Goal: Task Accomplishment & Management: Complete application form

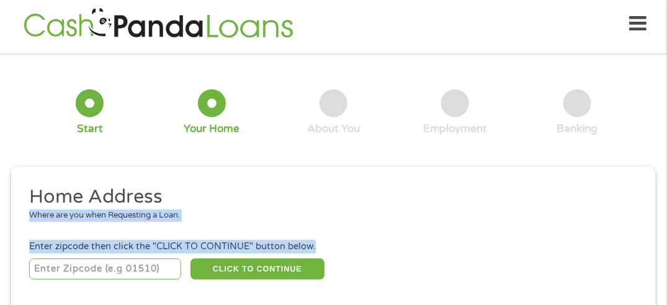
drag, startPoint x: 186, startPoint y: 205, endPoint x: 43, endPoint y: 267, distance: 155.7
click at [43, 267] on ul "Home Address Where are you when Requesting a Loan. Enter zipcode then click the…" at bounding box center [333, 233] width 627 height 97
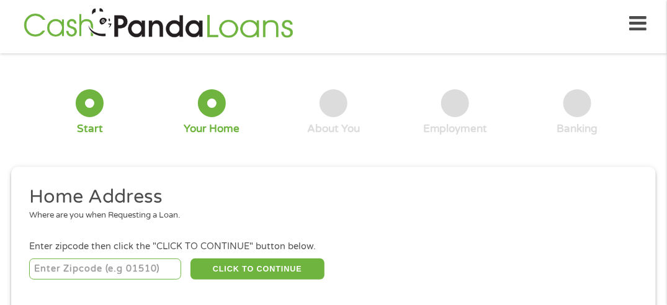
click at [37, 271] on input "number" at bounding box center [105, 269] width 152 height 21
type input "63134"
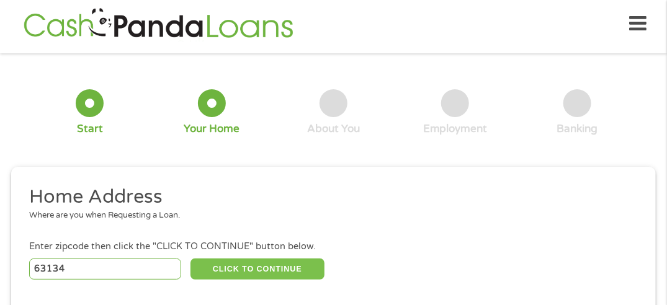
click at [240, 266] on button "CLICK TO CONTINUE" at bounding box center [258, 269] width 135 height 21
type input "63134"
type input "Saint Louis"
select select "[US_STATE]"
click at [241, 269] on button "CLICK TO CONTINUE" at bounding box center [258, 269] width 135 height 21
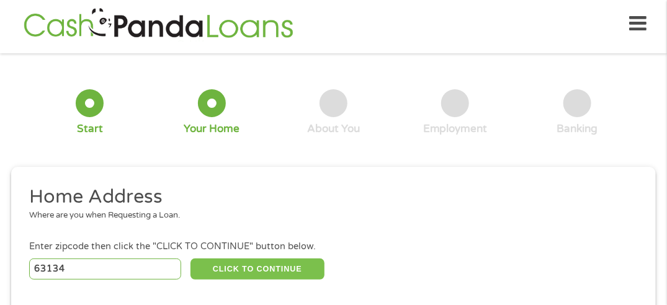
click at [240, 269] on button "CLICK TO CONTINUE" at bounding box center [258, 269] width 135 height 21
click at [34, 230] on li "Home Address Where are you when Requesting a Loan." at bounding box center [329, 208] width 618 height 47
click at [36, 221] on li "Home Address Where are you when Requesting a Loan." at bounding box center [329, 208] width 618 height 47
click at [37, 191] on h2 "Home Address" at bounding box center [329, 197] width 600 height 25
click at [208, 102] on div at bounding box center [212, 103] width 28 height 28
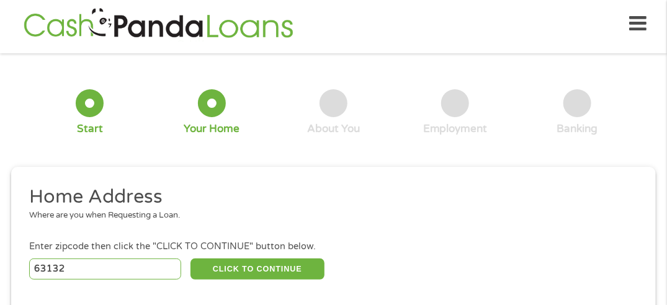
click at [171, 273] on input "63132" at bounding box center [105, 269] width 152 height 21
click at [172, 271] on input "63129" at bounding box center [105, 269] width 152 height 21
click at [167, 265] on input "63132" at bounding box center [105, 269] width 152 height 21
click at [174, 278] on input "63132" at bounding box center [105, 269] width 152 height 21
type input "63134"
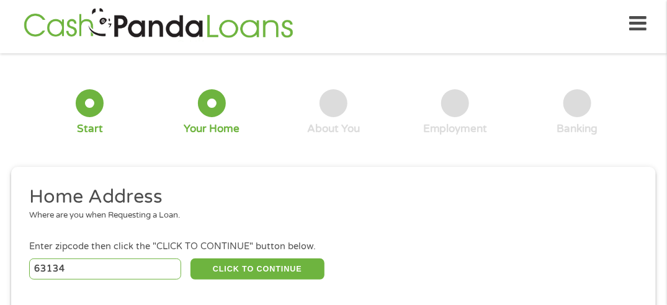
click at [171, 269] on input "63134" at bounding box center [105, 269] width 152 height 21
click at [214, 273] on button "CLICK TO CONTINUE" at bounding box center [258, 269] width 135 height 21
click at [233, 268] on button "CLICK TO CONTINUE" at bounding box center [258, 269] width 135 height 21
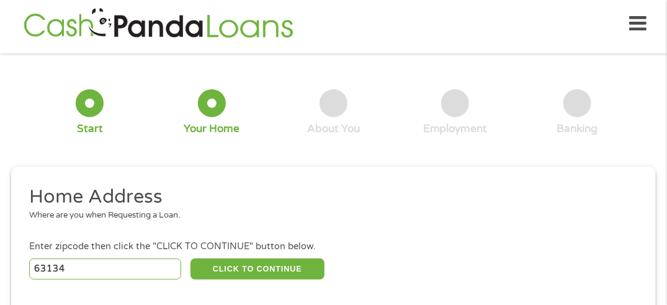
click at [88, 104] on div at bounding box center [90, 103] width 28 height 28
click at [91, 107] on div at bounding box center [90, 103] width 28 height 28
click at [87, 99] on div at bounding box center [90, 103] width 28 height 28
click at [214, 99] on div at bounding box center [212, 103] width 28 height 28
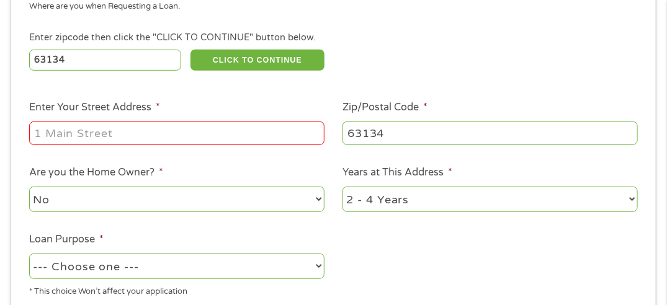
scroll to position [217, 0]
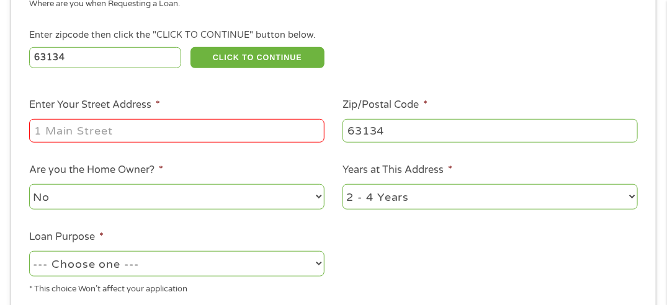
click at [38, 135] on input "Enter Your Street Address *" at bounding box center [177, 131] width 296 height 24
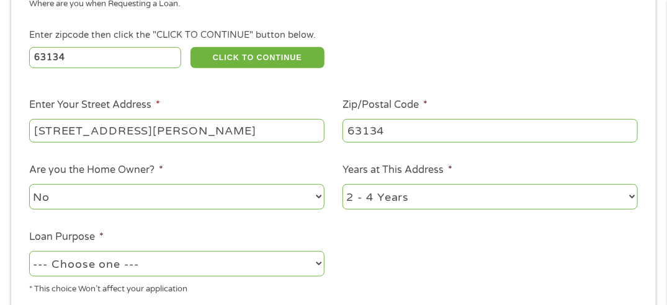
click at [38, 133] on input "[STREET_ADDRESS][PERSON_NAME]" at bounding box center [177, 131] width 296 height 24
type input "[STREET_ADDRESS][PERSON_NAME]"
click at [366, 198] on select "1 Year or less 1 - 2 Years 2 - 4 Years Over 4 Years" at bounding box center [491, 196] width 296 height 25
select select "60months"
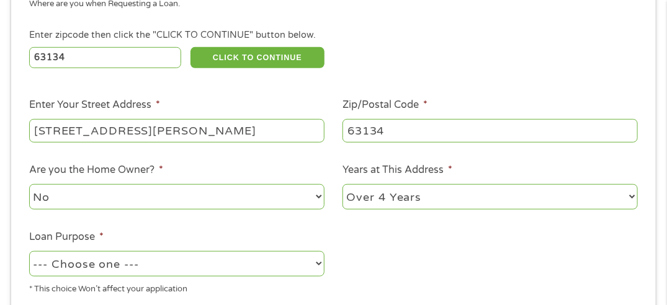
click at [343, 186] on select "1 Year or less 1 - 2 Years 2 - 4 Years Over 4 Years" at bounding box center [491, 196] width 296 height 25
click at [314, 200] on select "No Yes" at bounding box center [177, 196] width 296 height 25
click at [29, 186] on select "No Yes" at bounding box center [177, 196] width 296 height 25
click at [315, 260] on select "--- Choose one --- Pay Bills Debt Consolidation Home Improvement Major Purchase…" at bounding box center [177, 263] width 296 height 25
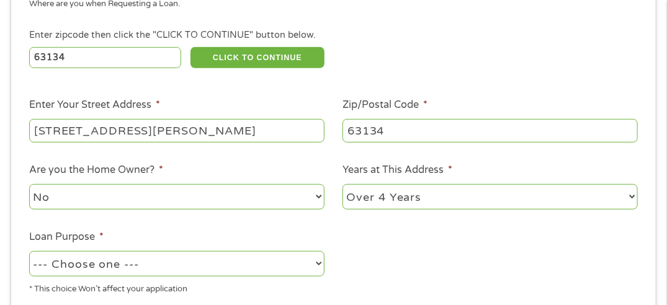
click at [315, 263] on select "--- Choose one --- Pay Bills Debt Consolidation Home Improvement Major Purchase…" at bounding box center [177, 263] width 296 height 25
select select "other"
click at [29, 253] on select "--- Choose one --- Pay Bills Debt Consolidation Home Improvement Major Purchase…" at bounding box center [177, 263] width 296 height 25
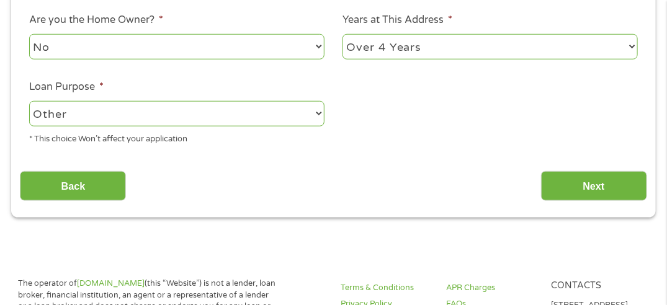
scroll to position [356, 0]
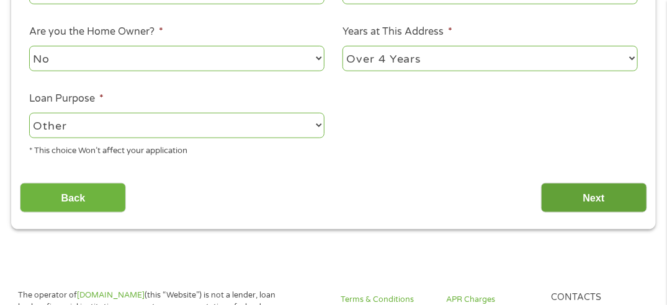
click at [606, 201] on input "Next" at bounding box center [594, 198] width 106 height 30
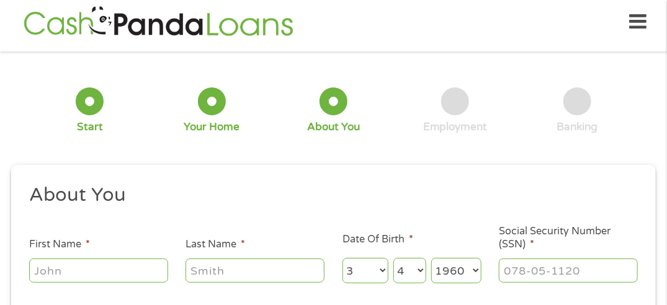
scroll to position [6, 0]
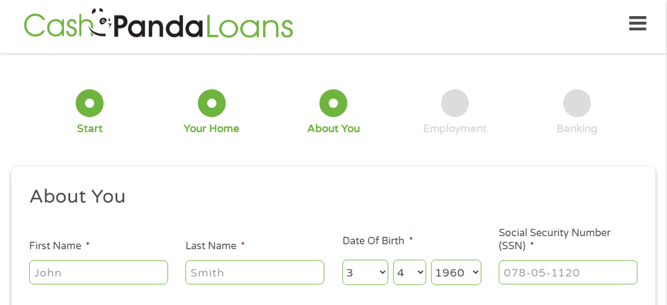
click at [34, 270] on input "First Name *" at bounding box center [98, 273] width 139 height 24
type input "[PERSON_NAME]"
type input "[EMAIL_ADDRESS]com"
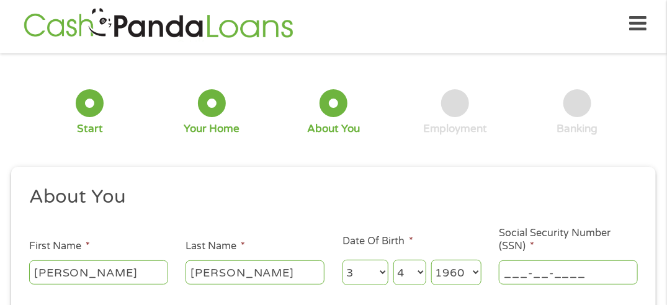
click at [517, 272] on input "___-__-____" at bounding box center [568, 273] width 139 height 24
type input "498-70-4773"
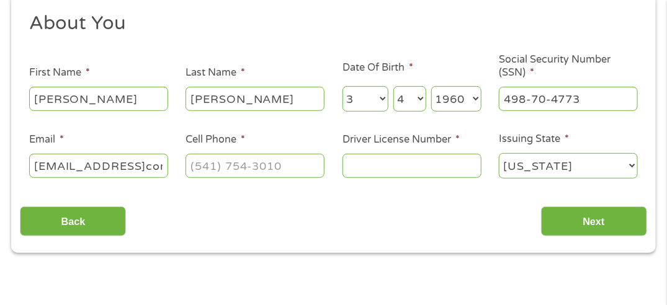
scroll to position [175, 0]
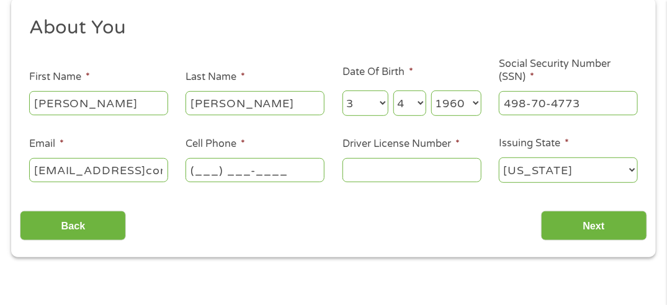
click at [194, 168] on input "(___) ___-____" at bounding box center [255, 170] width 139 height 24
type input "[PHONE_NUMBER]"
click at [345, 168] on input "Driver License Number *" at bounding box center [412, 170] width 139 height 24
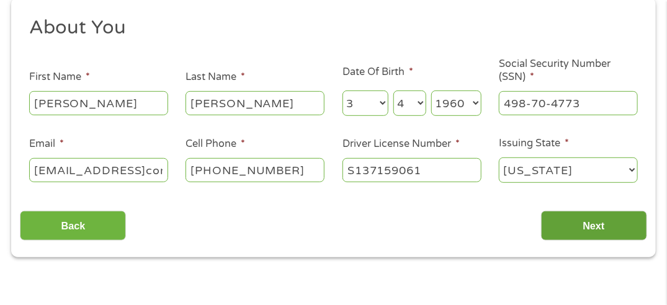
type input "S137159061"
click at [560, 223] on input "Next" at bounding box center [594, 226] width 106 height 30
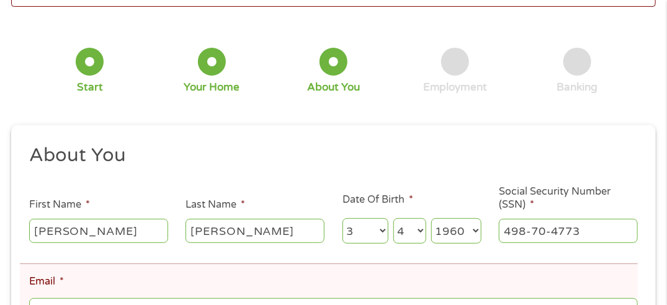
scroll to position [5, 5]
click at [560, 223] on ul "About You This field is hidden when viewing the form Title * --- Choose one ---…" at bounding box center [333, 279] width 627 height 273
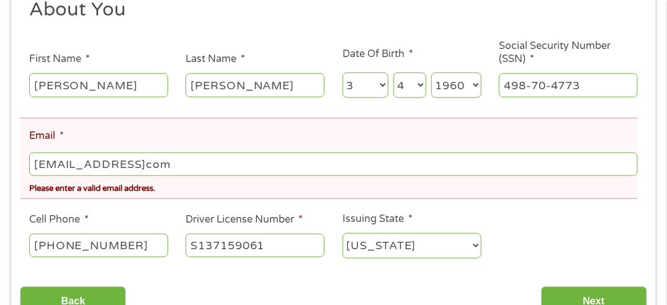
scroll to position [242, 0]
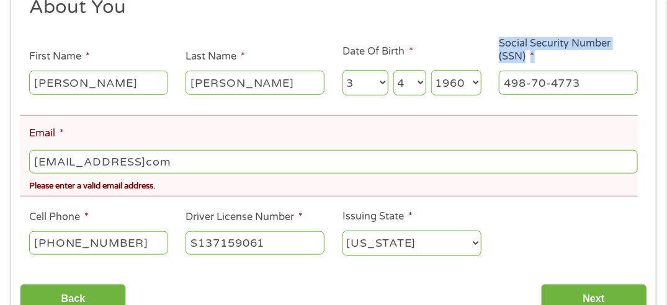
drag, startPoint x: 640, startPoint y: 51, endPoint x: 607, endPoint y: 34, distance: 36.9
click at [607, 34] on ul "About You This field is hidden when viewing the form Title * --- Choose one ---…" at bounding box center [333, 131] width 627 height 273
drag, startPoint x: 662, startPoint y: 19, endPoint x: 192, endPoint y: 162, distance: 491.3
click at [192, 162] on input "[EMAIL_ADDRESS]com" at bounding box center [333, 162] width 609 height 24
drag, startPoint x: 415, startPoint y: 173, endPoint x: 426, endPoint y: 177, distance: 12.0
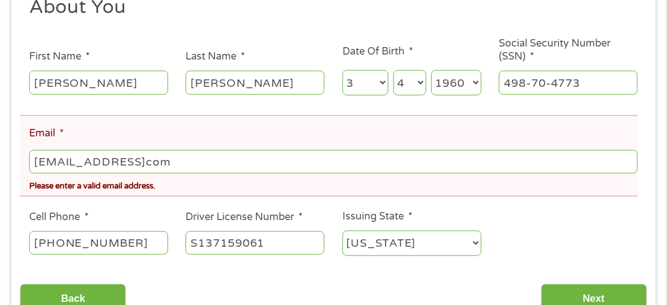
click at [415, 173] on input "[EMAIL_ADDRESS]com" at bounding box center [333, 162] width 609 height 24
click at [559, 292] on input "Next" at bounding box center [594, 299] width 106 height 30
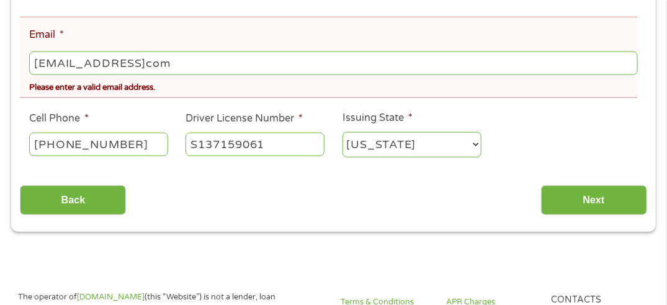
scroll to position [327, 0]
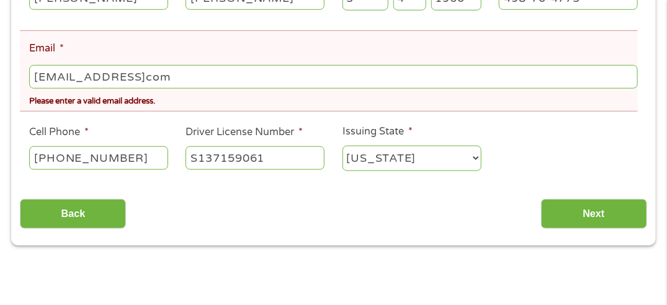
click at [274, 81] on input "[EMAIL_ADDRESS]com" at bounding box center [333, 77] width 609 height 24
drag, startPoint x: 254, startPoint y: 77, endPoint x: 239, endPoint y: 75, distance: 15.1
click at [239, 75] on input "[EMAIL_ADDRESS]com" at bounding box center [333, 77] width 609 height 24
type input "k"
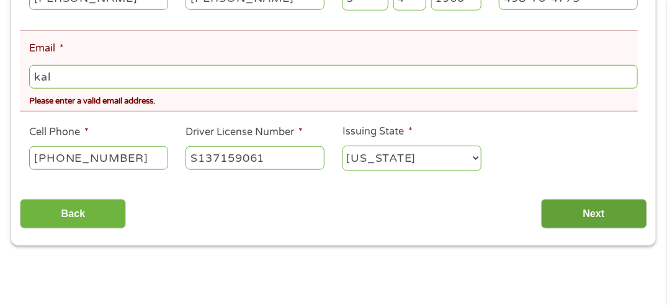
type input "kal"
click at [559, 217] on input "Next" at bounding box center [594, 214] width 106 height 30
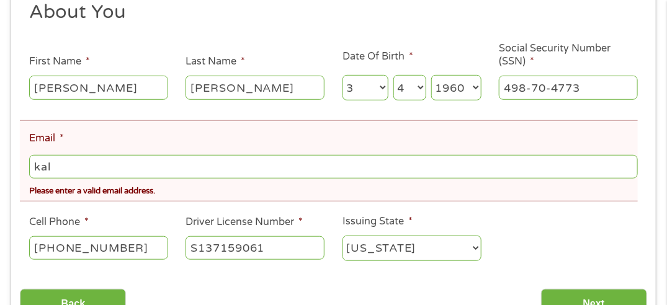
scroll to position [233, 0]
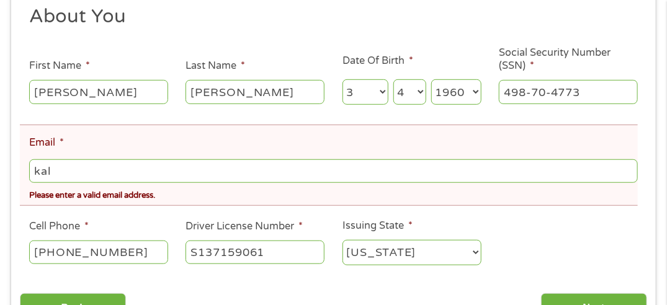
click at [51, 174] on input "kal" at bounding box center [333, 172] width 609 height 24
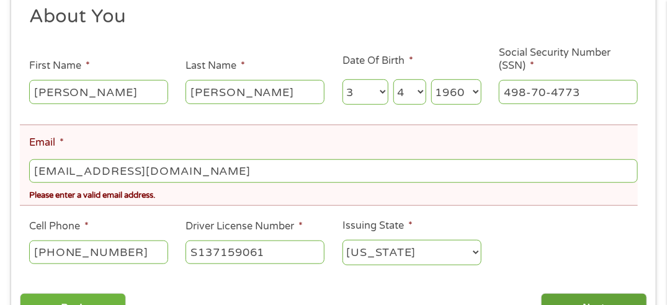
type input "[EMAIL_ADDRESS][DOMAIN_NAME]"
click at [589, 301] on input "Next" at bounding box center [594, 309] width 106 height 30
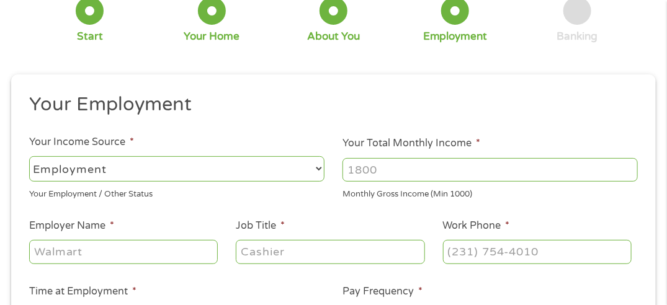
scroll to position [5, 5]
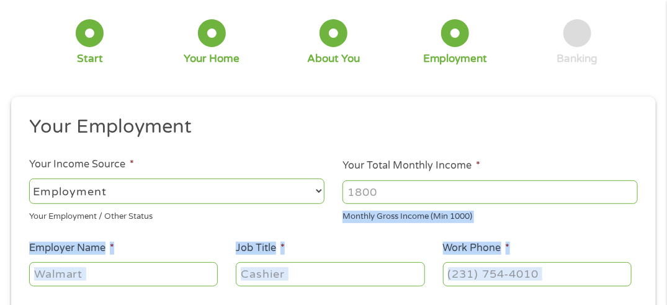
scroll to position [92, 0]
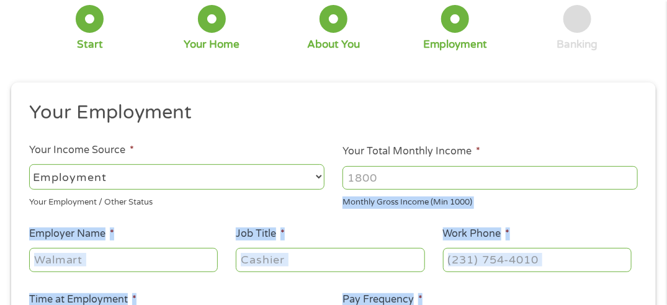
click at [588, 301] on ul "Your Employment Your Income Source * --- Choose one --- Employment [DEMOGRAPHIC…" at bounding box center [333, 259] width 627 height 317
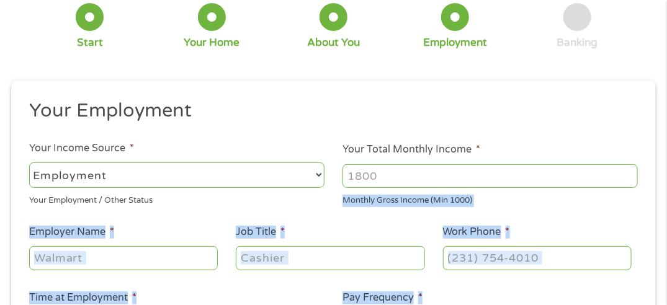
click at [317, 176] on select "--- Choose one --- Employment [DEMOGRAPHIC_DATA] Benefits" at bounding box center [177, 175] width 296 height 25
click at [327, 262] on input "Job Title *" at bounding box center [330, 259] width 189 height 24
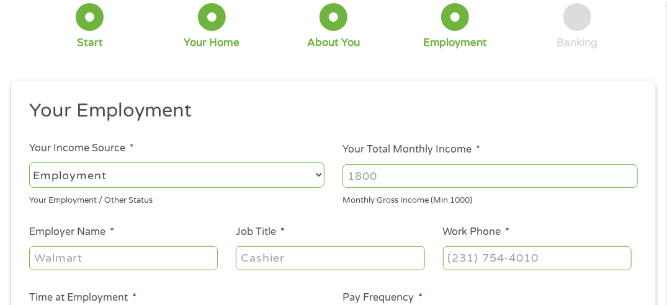
click at [316, 171] on select "--- Choose one --- Employment [DEMOGRAPHIC_DATA] Benefits" at bounding box center [177, 175] width 296 height 25
select select "benefits"
click at [29, 163] on select "--- Choose one --- Employment [DEMOGRAPHIC_DATA] Benefits" at bounding box center [177, 175] width 296 height 25
type input "Other"
type input "[PHONE_NUMBER]"
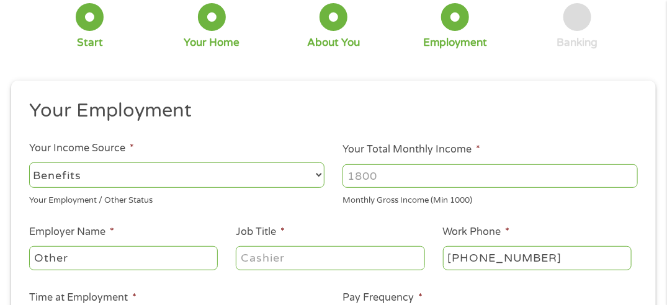
click at [351, 174] on input "Your Total Monthly Income *" at bounding box center [491, 177] width 296 height 24
type input "1786"
click at [30, 261] on input "Other" at bounding box center [123, 259] width 189 height 24
type input "DisabilatyOther"
click at [249, 260] on input "Job Title *" at bounding box center [330, 259] width 189 height 24
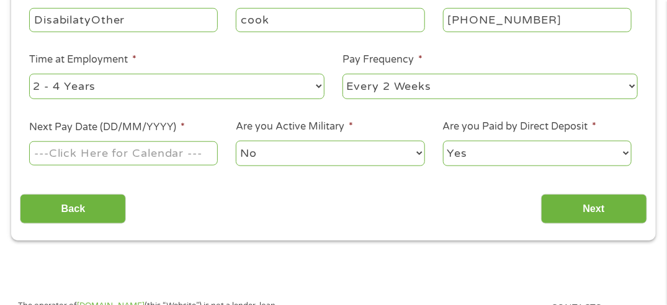
scroll to position [335, 0]
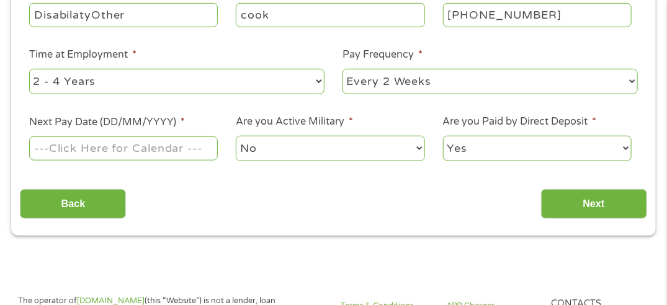
type input "cook"
click at [316, 82] on select "--- Choose one --- 1 Year or less 1 - 2 Years 2 - 4 Years Over 4 Years" at bounding box center [177, 81] width 296 height 25
select select "60months"
click at [29, 70] on select "--- Choose one --- 1 Year or less 1 - 2 Years 2 - 4 Years Over 4 Years" at bounding box center [177, 81] width 296 height 25
click at [631, 81] on select "--- Choose one --- Every 2 Weeks Every Week Monthly Semi-Monthly" at bounding box center [491, 81] width 296 height 25
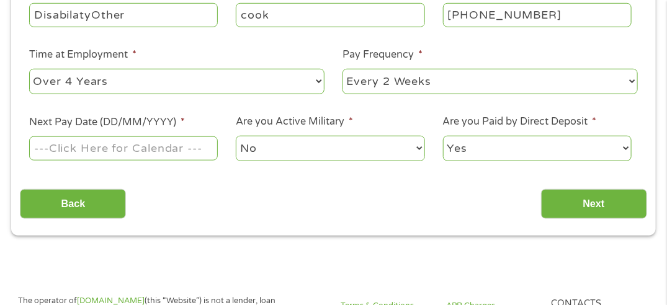
select select "monthly"
click at [343, 70] on select "--- Choose one --- Every 2 Weeks Every Week Monthly Semi-Monthly" at bounding box center [491, 81] width 296 height 25
click at [419, 150] on select "No Yes" at bounding box center [330, 148] width 189 height 25
click at [236, 137] on select "No Yes" at bounding box center [330, 148] width 189 height 25
click at [622, 153] on select "Yes No" at bounding box center [537, 148] width 189 height 25
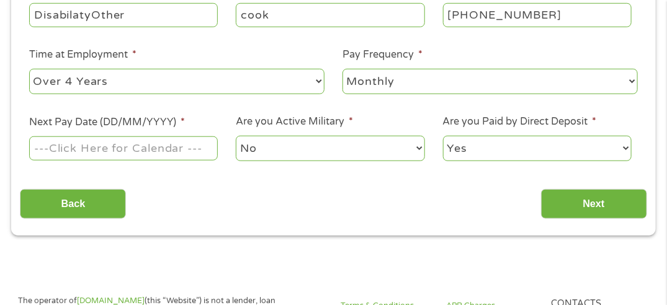
click at [443, 137] on select "Yes No" at bounding box center [537, 148] width 189 height 25
click at [47, 146] on input "Next Pay Date (DD/MM/YYYY) *" at bounding box center [123, 149] width 189 height 24
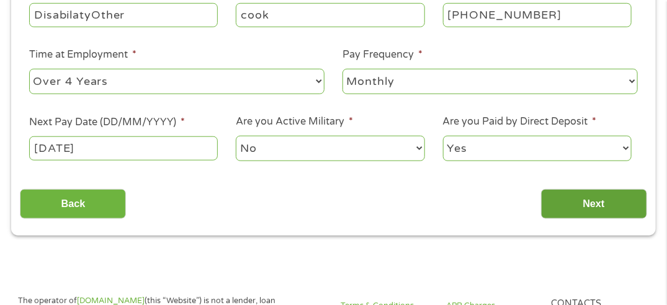
type input "[DATE]"
click at [576, 197] on input "Next" at bounding box center [594, 204] width 106 height 30
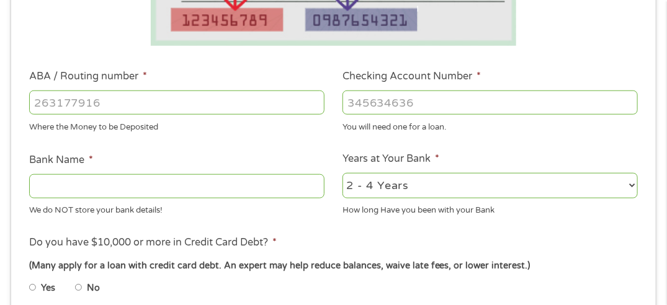
scroll to position [345, 0]
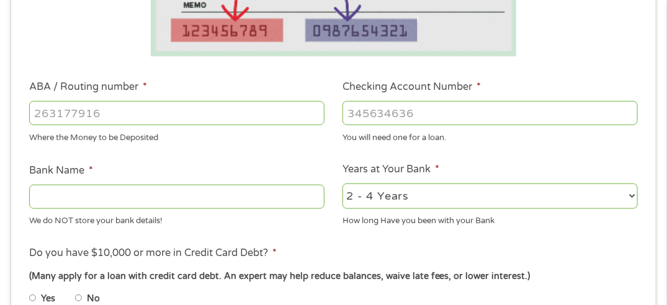
click at [347, 117] on input "Checking Account Number *" at bounding box center [491, 113] width 296 height 24
type input "6701398429"
click at [36, 114] on input "ABA / Routing number *" at bounding box center [177, 113] width 296 height 24
type input "311079474"
type input "INTOUCH CREDIT UNION"
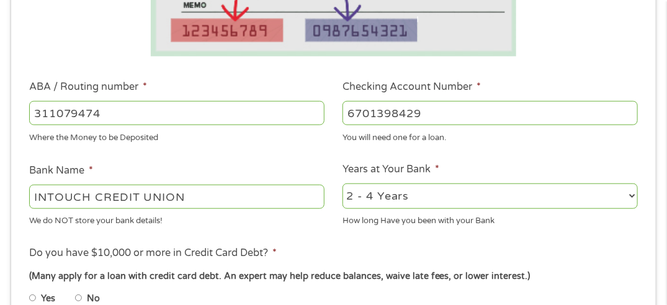
type input "311079474"
click at [363, 197] on select "2 - 4 Years 6 - 12 Months 1 - 2 Years Over 4 Years" at bounding box center [491, 196] width 296 height 25
drag, startPoint x: 364, startPoint y: 207, endPoint x: 366, endPoint y: 230, distance: 23.1
click at [366, 230] on ul "Bank Information Where do you want the funds deposited? ABA / Routing number * …" at bounding box center [333, 153] width 627 height 617
drag, startPoint x: 634, startPoint y: 196, endPoint x: 631, endPoint y: 243, distance: 46.7
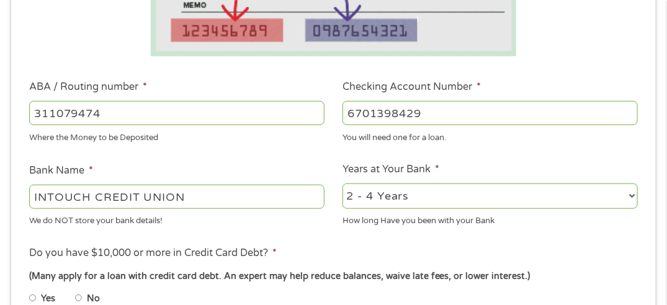
click at [631, 243] on ul "Bank Information Where do you want the funds deposited? ABA / Routing number * …" at bounding box center [333, 153] width 627 height 617
select select "60months"
click at [343, 184] on select "2 - 4 Years 6 - 12 Months 1 - 2 Years Over 4 Years" at bounding box center [491, 196] width 296 height 25
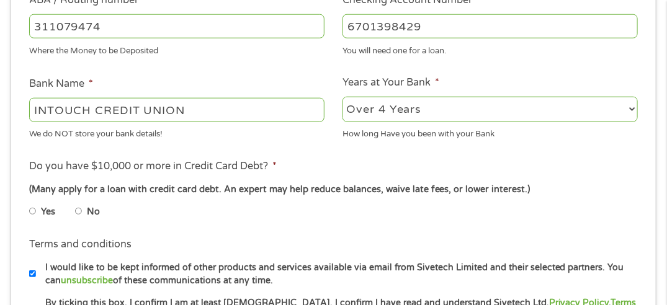
scroll to position [425, 0]
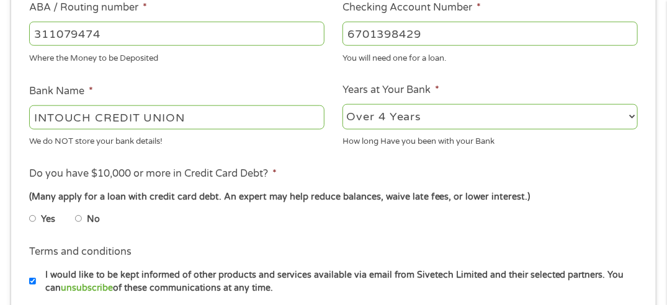
click at [78, 220] on input "No" at bounding box center [78, 219] width 7 height 20
radio input "true"
click at [78, 220] on input "No" at bounding box center [78, 219] width 7 height 20
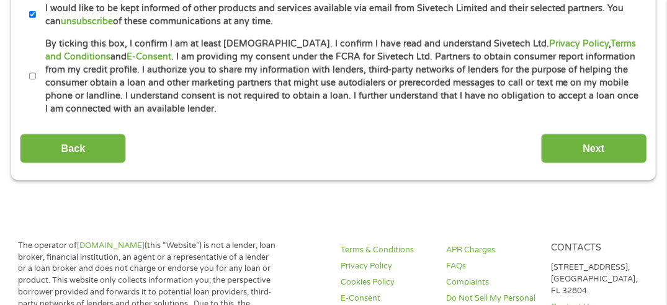
click at [32, 75] on input "By ticking this box, I confirm I am at least [DEMOGRAPHIC_DATA]. I confirm I ha…" at bounding box center [32, 77] width 7 height 20
checkbox input "true"
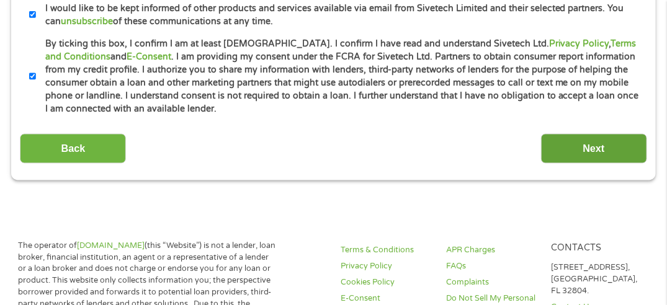
click at [564, 142] on input "Next" at bounding box center [594, 149] width 106 height 30
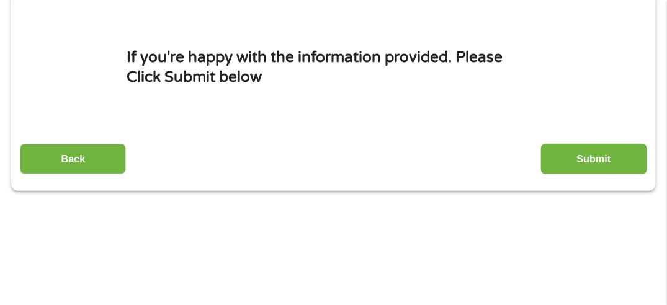
scroll to position [194, 0]
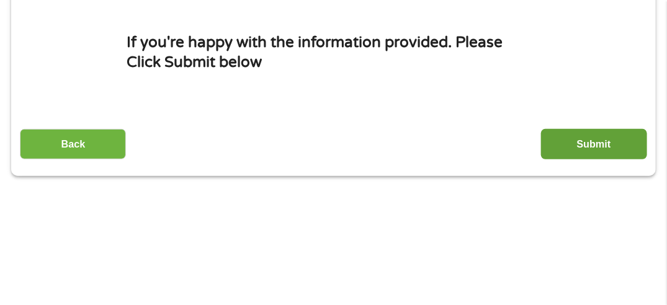
click at [611, 138] on input "Submit" at bounding box center [594, 144] width 106 height 30
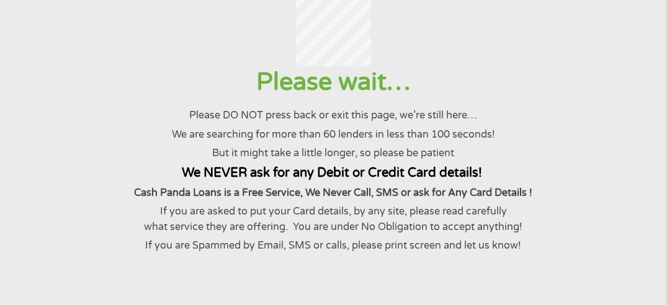
scroll to position [0, 0]
